Goal: Task Accomplishment & Management: Use online tool/utility

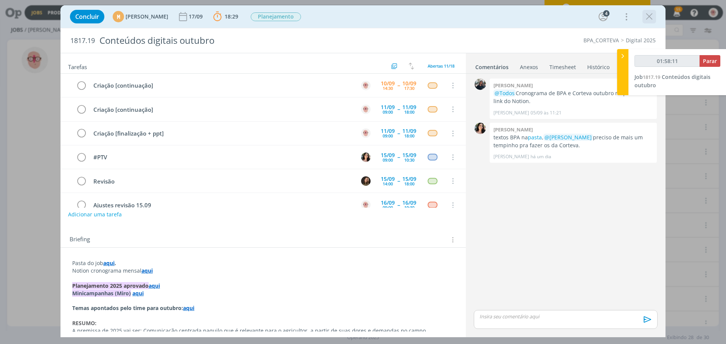
click at [647, 18] on icon "dialog" at bounding box center [648, 16] width 11 height 11
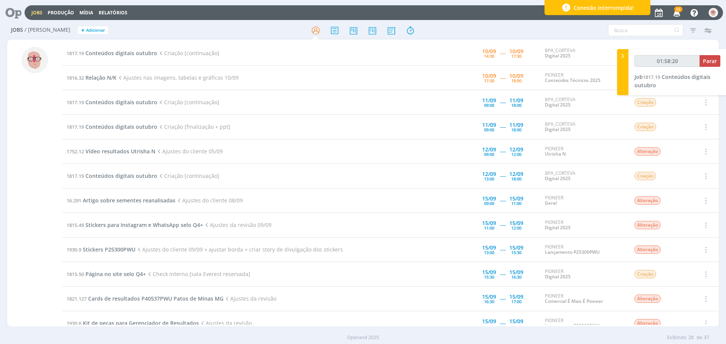
type input "01:58:21"
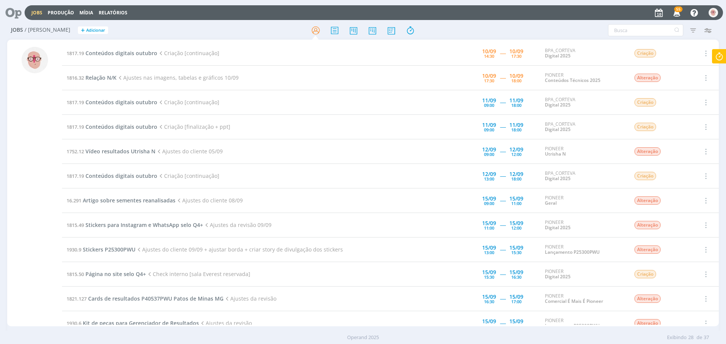
click at [717, 58] on icon at bounding box center [719, 56] width 14 height 15
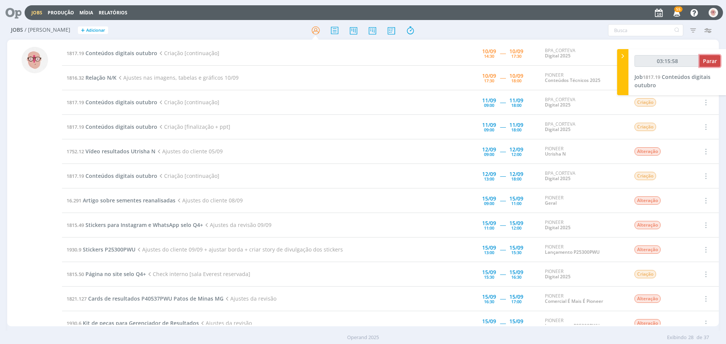
type input "03:15:59"
click at [711, 62] on span "Parar" at bounding box center [710, 60] width 14 height 7
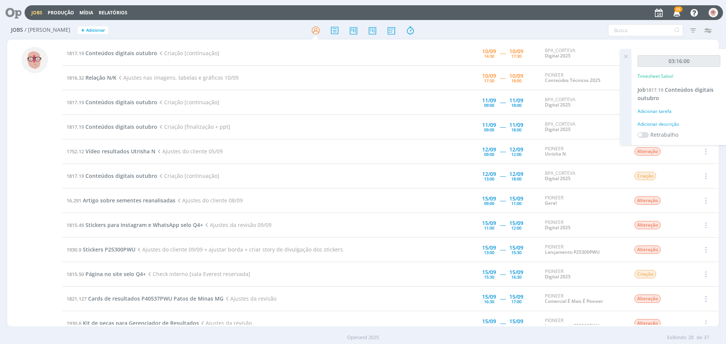
click at [666, 125] on div "Adicionar descrição" at bounding box center [678, 124] width 83 height 7
click at [666, 128] on textarea at bounding box center [678, 136] width 79 height 27
type textarea "criação"
click at [138, 53] on span "Conteúdos digitais outubro" at bounding box center [121, 53] width 72 height 7
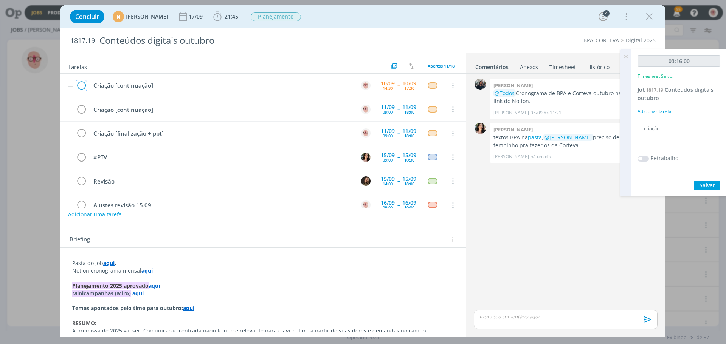
click at [81, 84] on icon "dialog" at bounding box center [81, 85] width 11 height 11
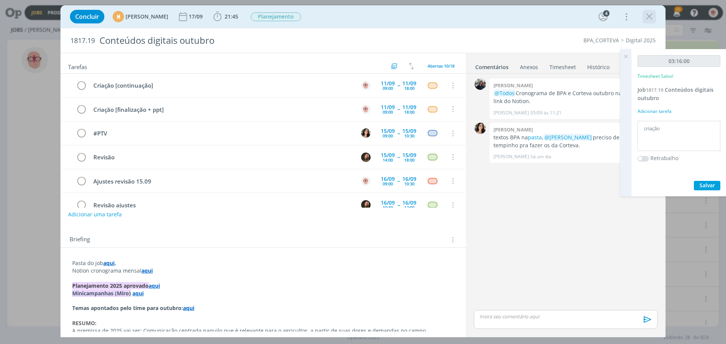
click at [647, 16] on icon "dialog" at bounding box center [648, 16] width 11 height 11
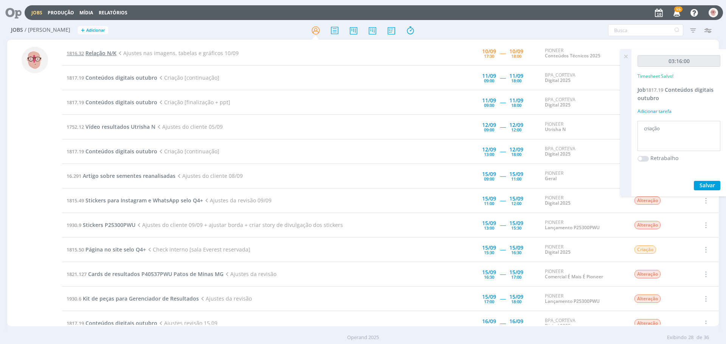
click at [106, 56] on span "Relação N/K" at bounding box center [100, 53] width 31 height 7
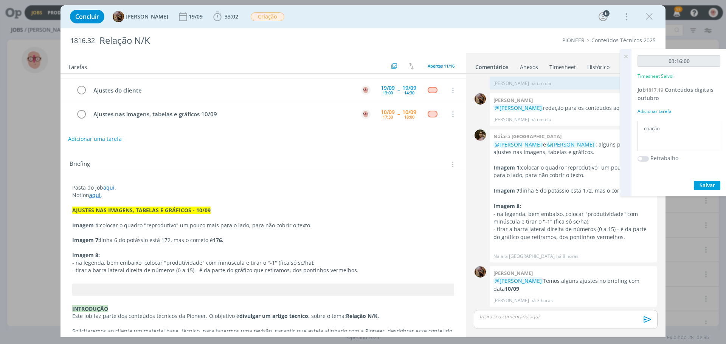
scroll to position [113, 0]
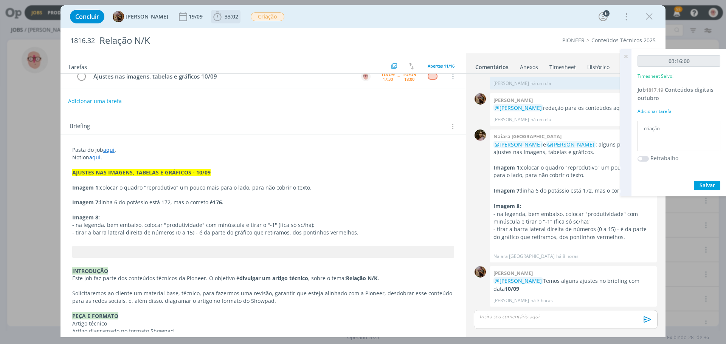
click at [223, 16] on icon "dialog" at bounding box center [217, 16] width 11 height 11
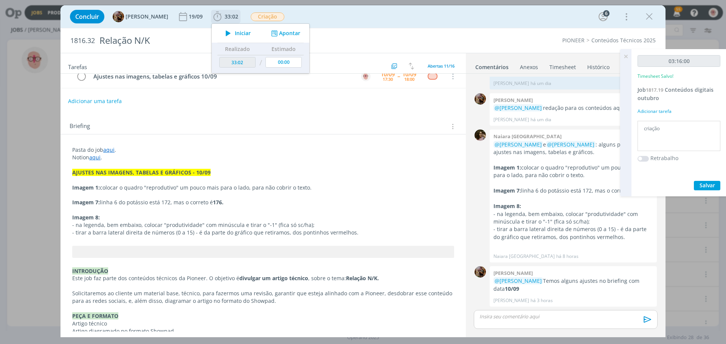
click at [234, 31] on icon "dialog" at bounding box center [227, 33] width 13 height 10
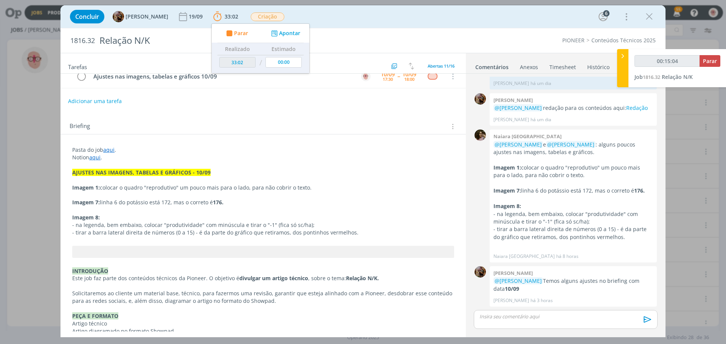
scroll to position [151, 0]
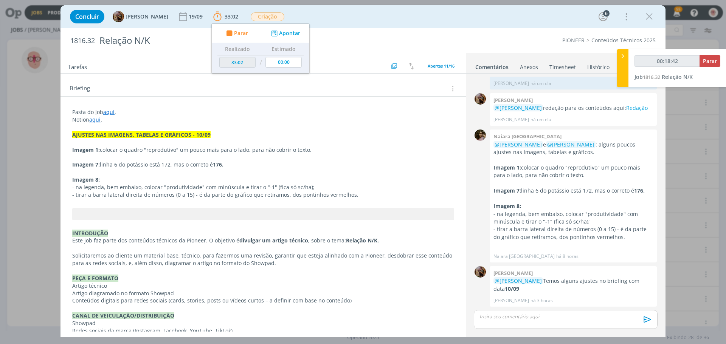
type input "00:18:43"
type input "00:25:00"
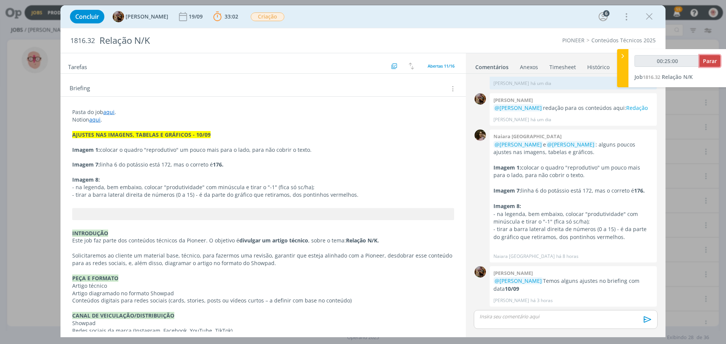
click at [711, 60] on span "Parar" at bounding box center [710, 60] width 14 height 7
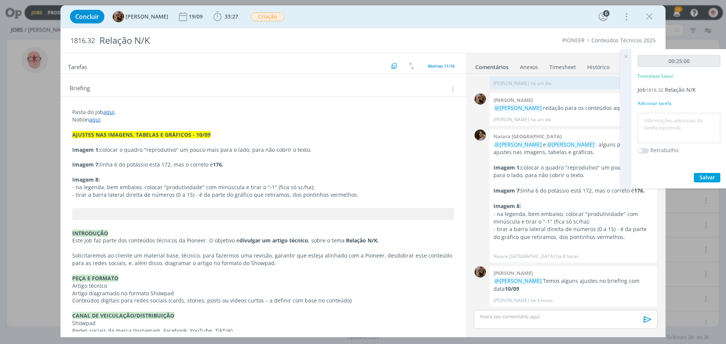
click at [663, 136] on textarea at bounding box center [678, 128] width 79 height 27
type textarea "Ajustes"
click at [703, 178] on span "Salvar" at bounding box center [706, 177] width 15 height 7
click at [625, 57] on icon at bounding box center [626, 56] width 14 height 15
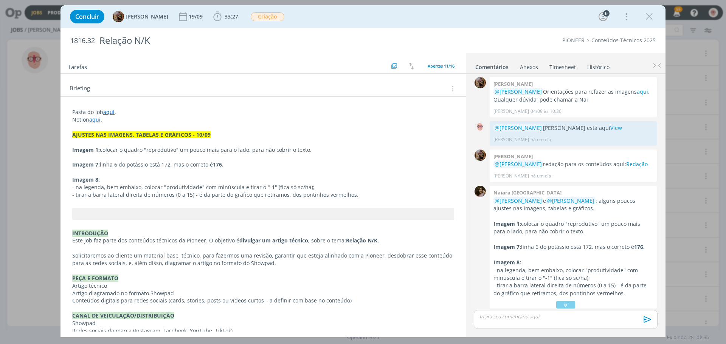
scroll to position [0, 0]
drag, startPoint x: 618, startPoint y: 127, endPoint x: 491, endPoint y: 124, distance: 126.3
click at [491, 124] on div "@Amanda Rodrigues Imangens está aqui View Alessandro Mença há um dia 👍 Editar E…" at bounding box center [572, 135] width 167 height 25
copy p "@Amanda Rodrigues Imangens está aqui View"
click at [505, 320] on p "dialog" at bounding box center [566, 316] width 172 height 7
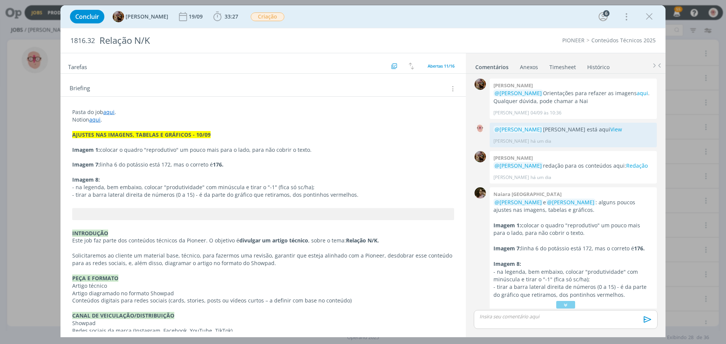
scroll to position [72, 0]
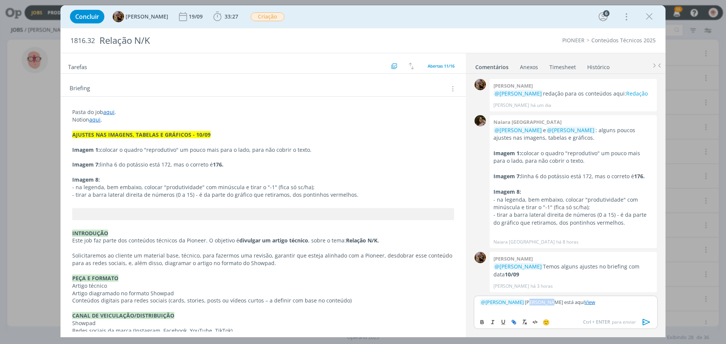
drag, startPoint x: 532, startPoint y: 301, endPoint x: 554, endPoint y: 302, distance: 22.3
click at [554, 302] on p "﻿ @ Amanda Rodrigues ﻿ Imangens está aqui View" at bounding box center [566, 302] width 172 height 7
click at [643, 320] on icon "dialog" at bounding box center [646, 322] width 8 height 6
